Goal: Entertainment & Leisure: Consume media (video, audio)

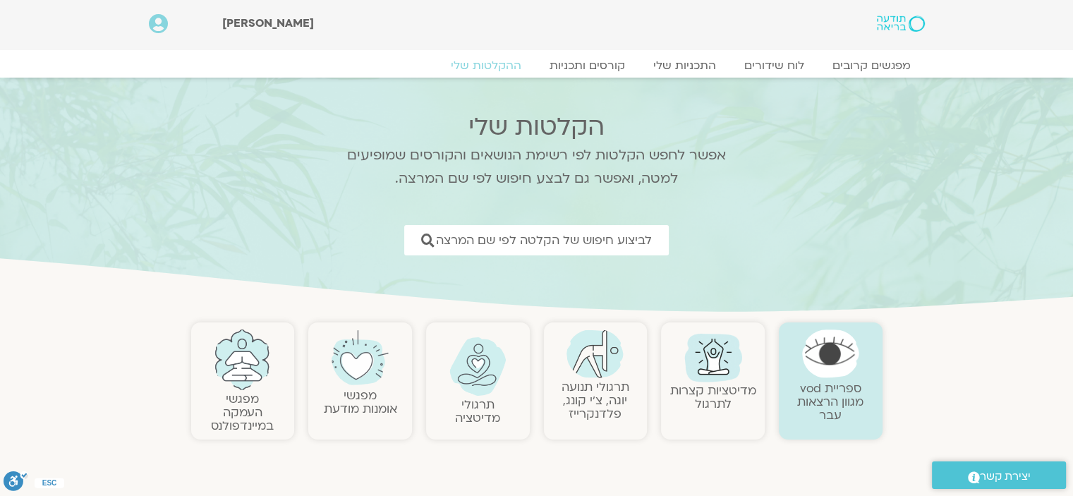
click at [585, 399] on link "תרגולי תנועה יוגה, צ׳י קונג, פלדנקרייז" at bounding box center [595, 400] width 68 height 43
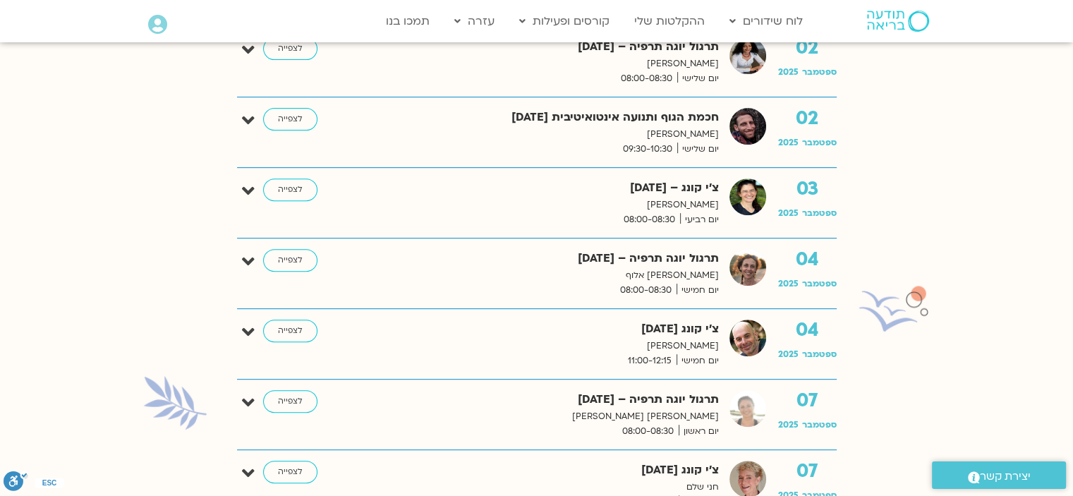
scroll to position [564, 0]
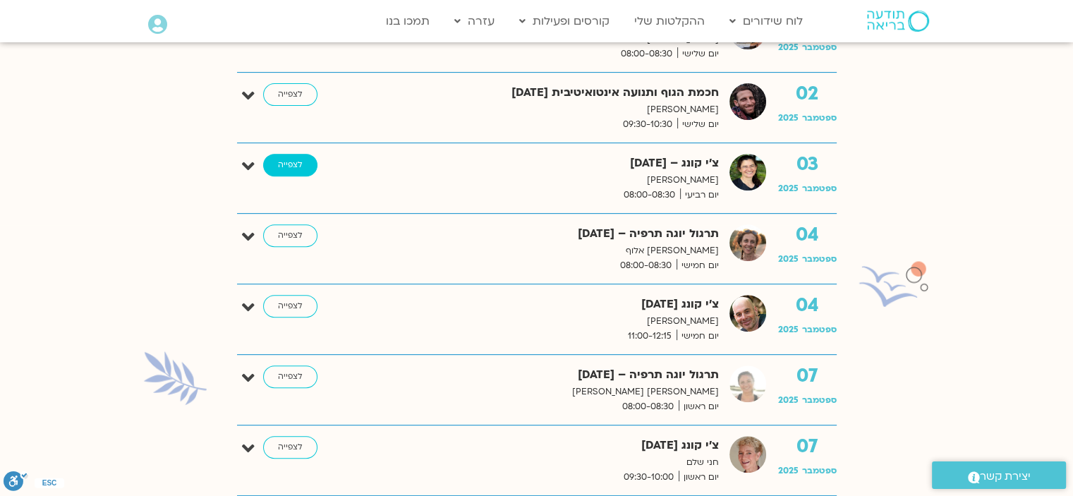
click at [283, 161] on link "לצפייה" at bounding box center [290, 165] width 54 height 23
